Goal: Task Accomplishment & Management: Manage account settings

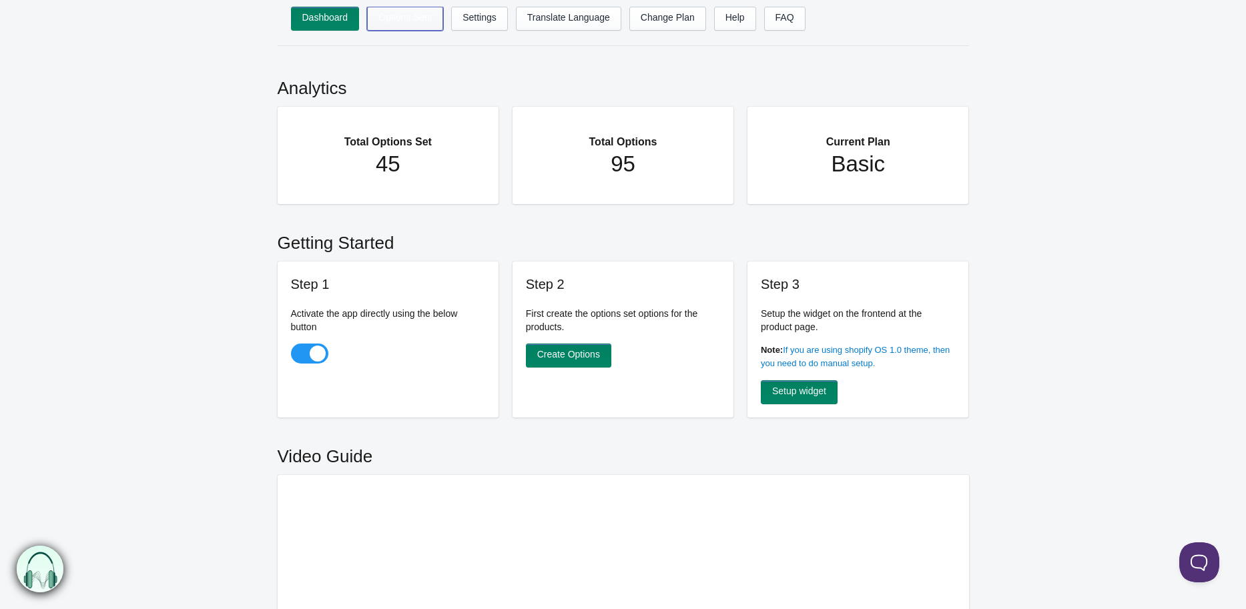
click at [412, 15] on link "Options Sets" at bounding box center [405, 19] width 76 height 24
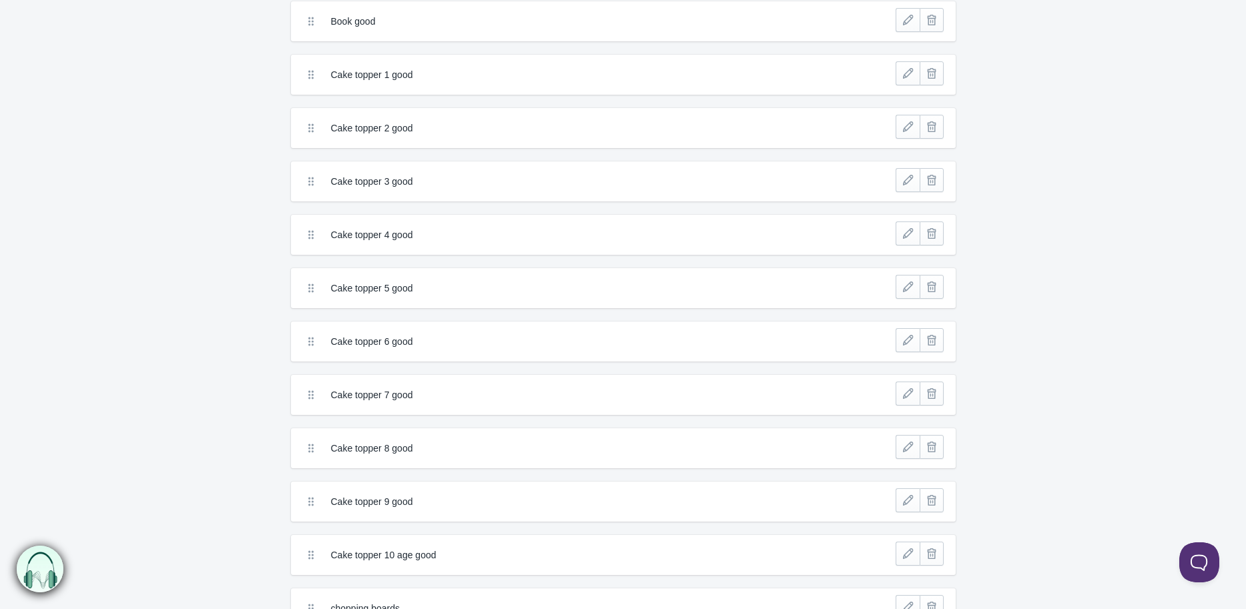
scroll to position [667, 0]
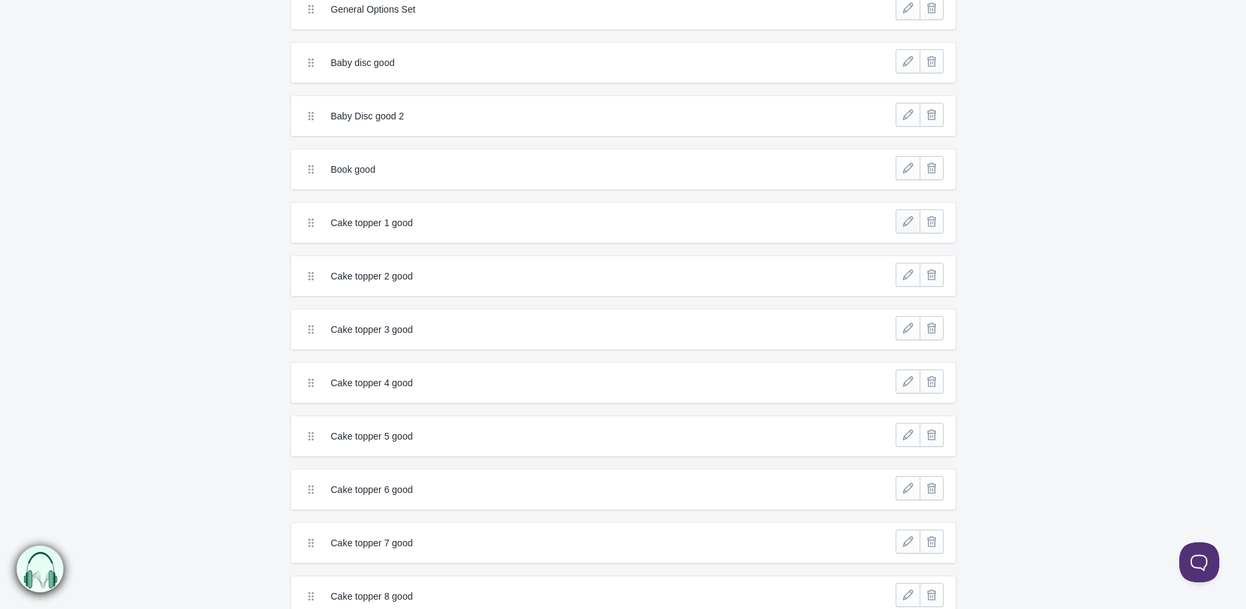
click at [913, 216] on link at bounding box center [907, 221] width 24 height 24
click at [909, 217] on link at bounding box center [907, 221] width 24 height 24
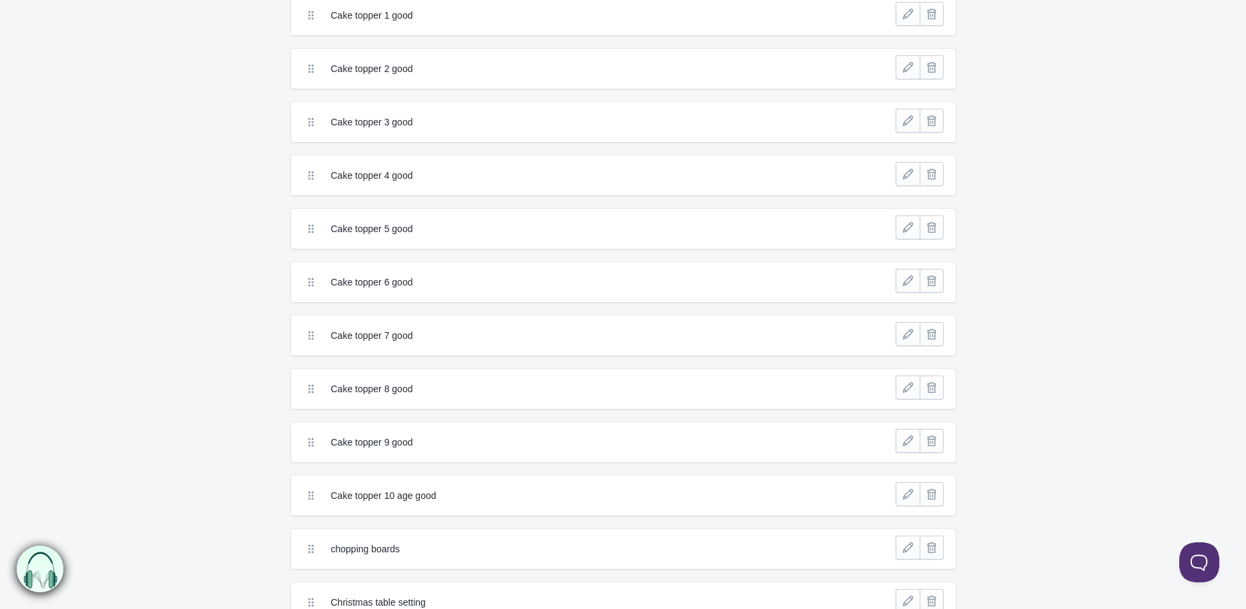
scroll to position [963, 0]
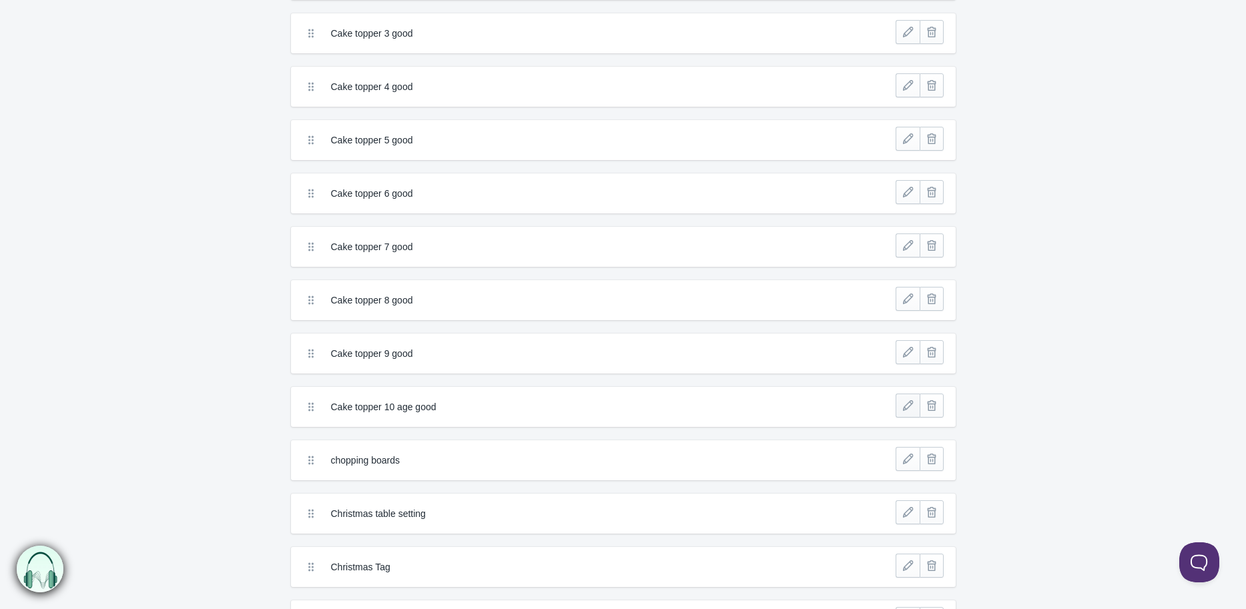
click at [909, 399] on link at bounding box center [907, 406] width 24 height 24
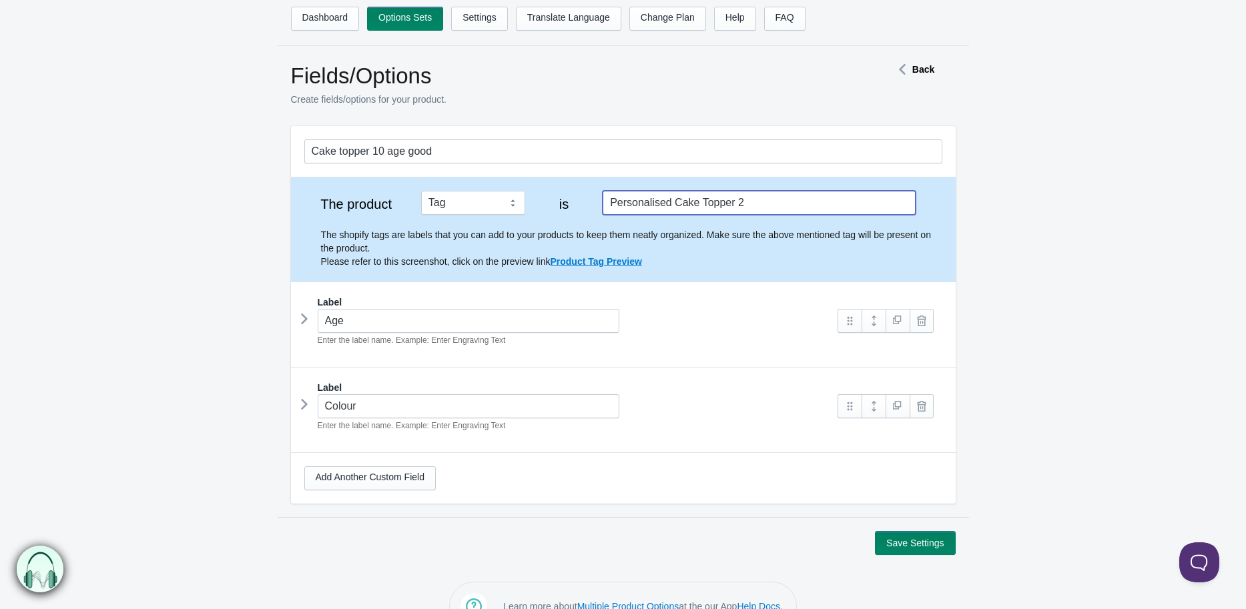
drag, startPoint x: 755, startPoint y: 207, endPoint x: 608, endPoint y: 220, distance: 146.7
click at [608, 220] on div "The product Tag Vendor Type URL Handle All Products is Personalised Cake Topper…" at bounding box center [623, 229] width 638 height 77
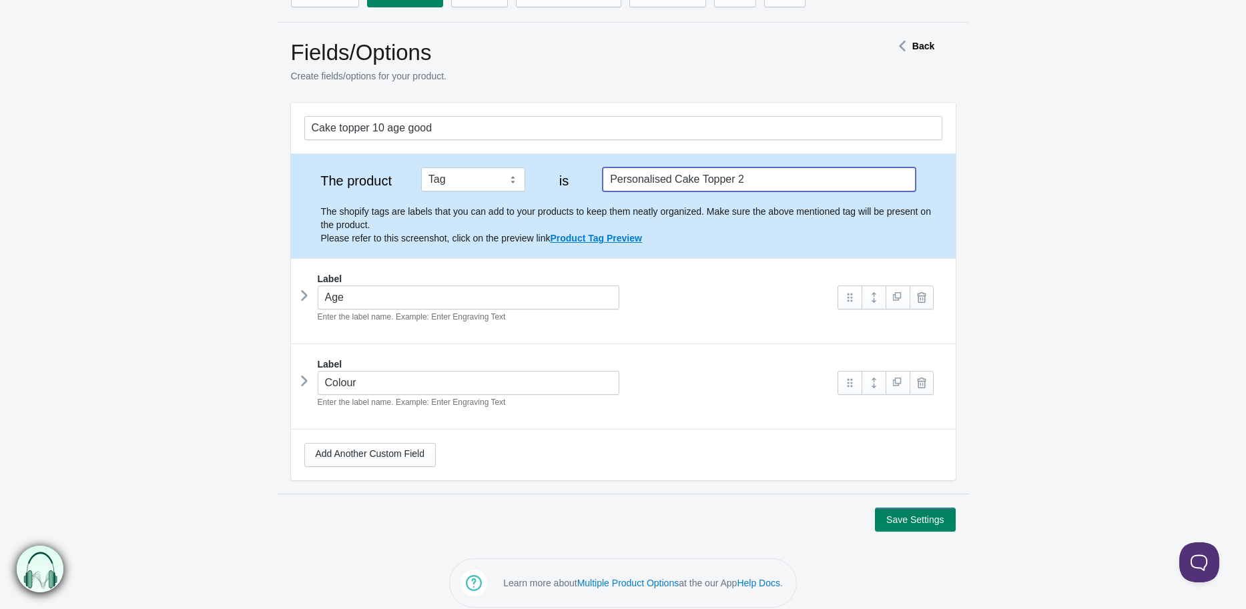
scroll to position [36, 0]
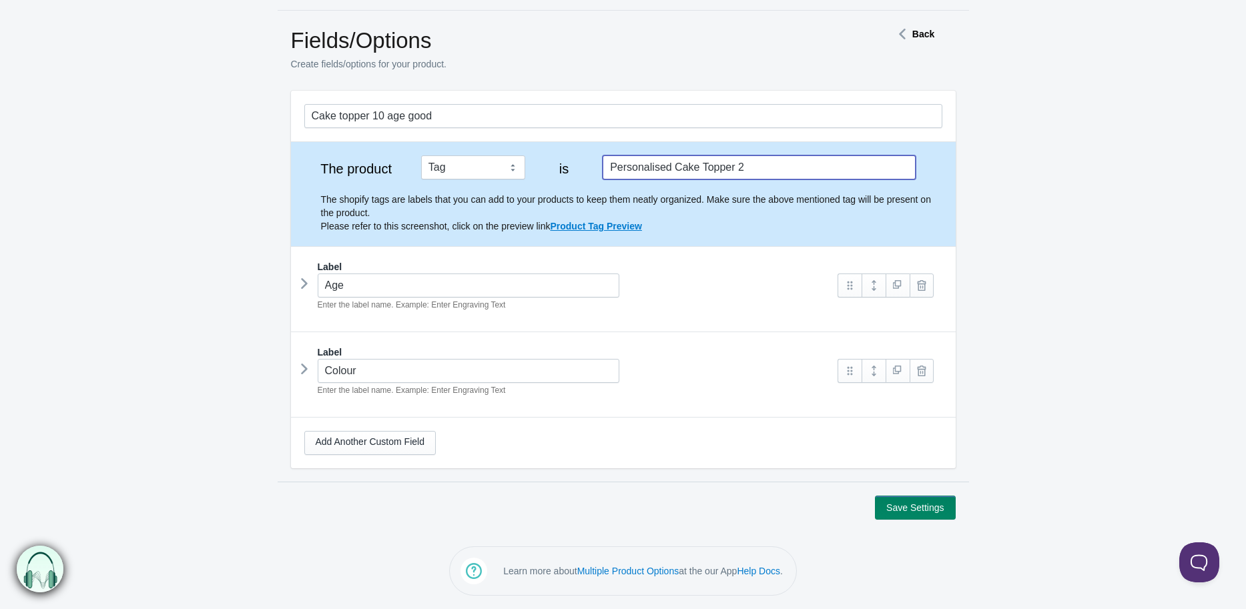
click at [779, 163] on input "Personalised Cake Topper 2" at bounding box center [758, 167] width 312 height 24
type input "Personalised Cake Topper 20"
click at [921, 509] on button "Save Settings" at bounding box center [915, 508] width 80 height 24
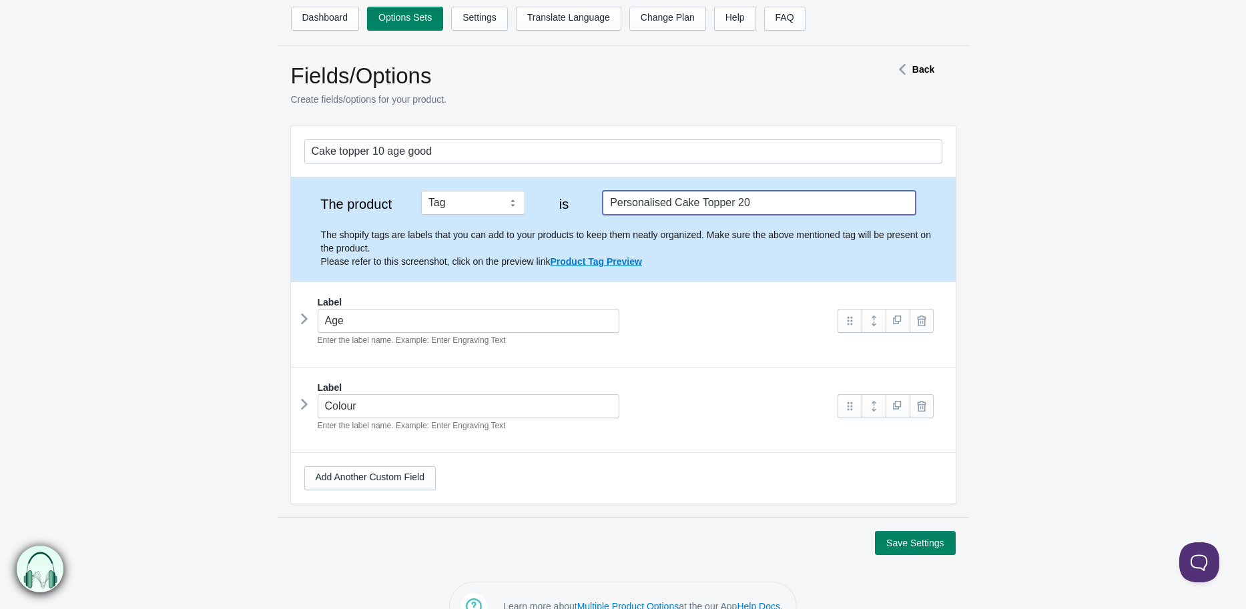
drag, startPoint x: 755, startPoint y: 199, endPoint x: 528, endPoint y: 165, distance: 230.0
click at [528, 165] on div "Cake topper 10 age good The product Tag Vendor Type URL Handle All Products is …" at bounding box center [623, 315] width 664 height 378
